Goal: Check status

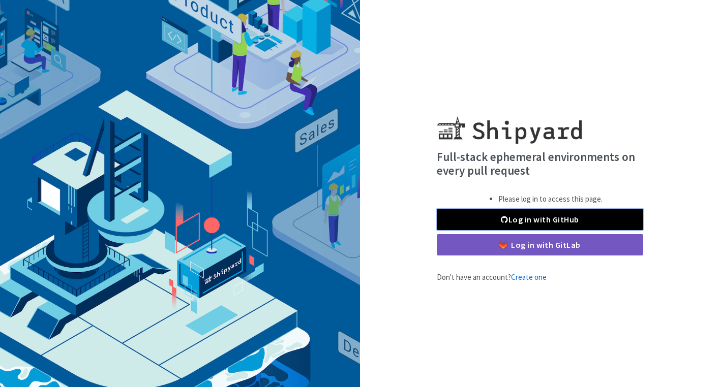
click at [614, 220] on link "Log in with GitHub" at bounding box center [540, 219] width 206 height 21
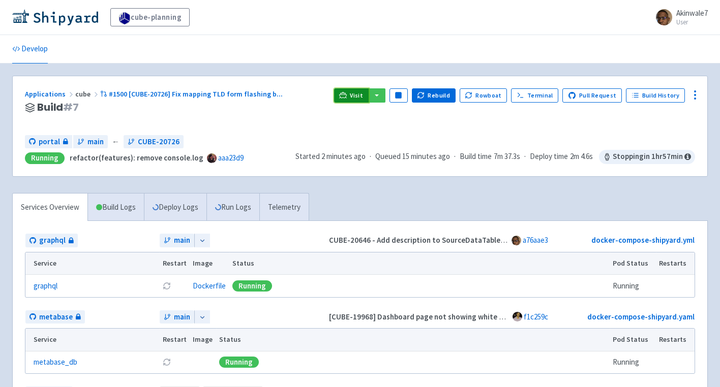
click at [361, 95] on span "Visit" at bounding box center [356, 96] width 13 height 8
